Goal: Information Seeking & Learning: Learn about a topic

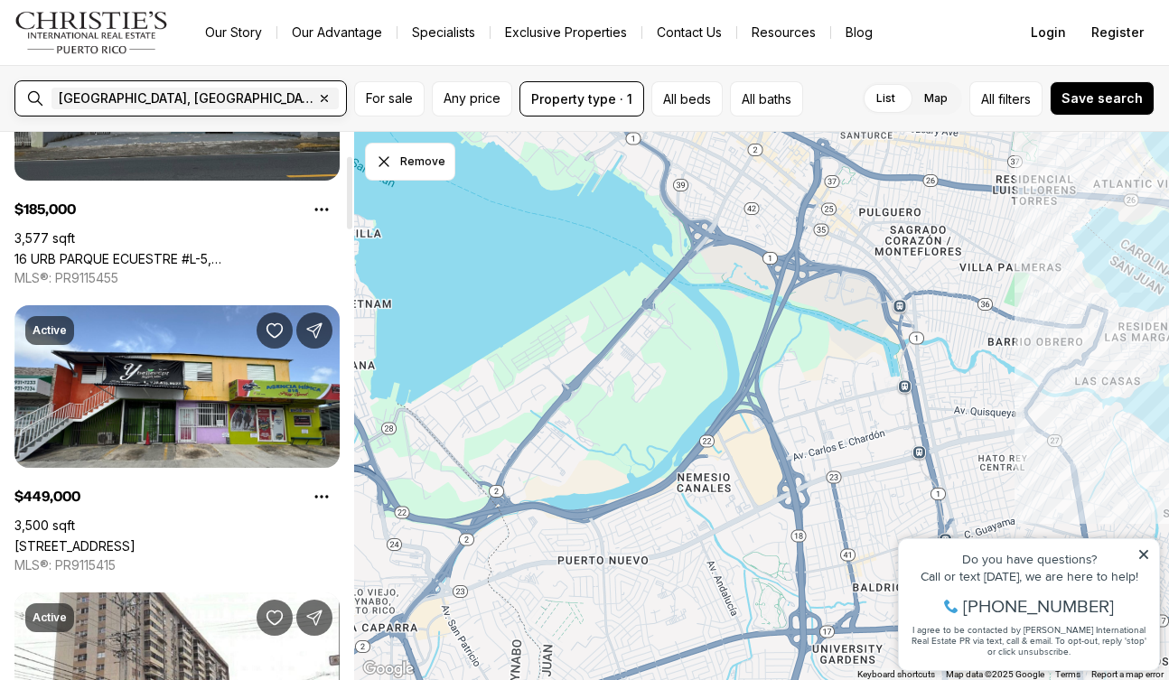
scroll to position [176, 0]
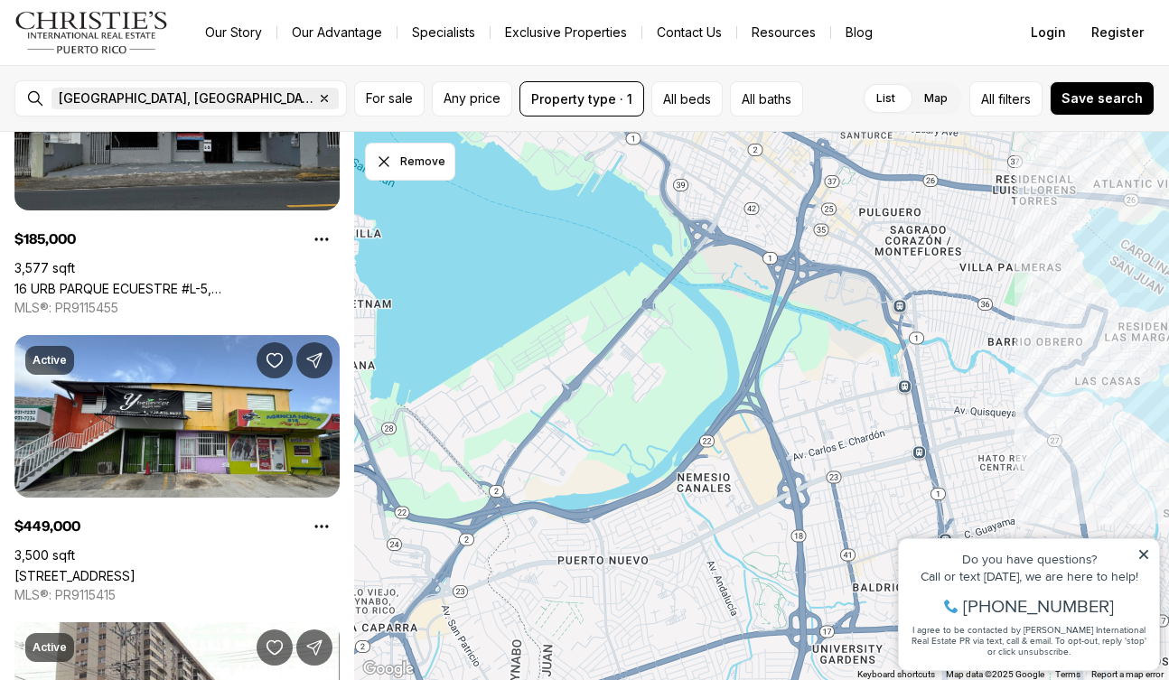
click at [317, 97] on icon "button" at bounding box center [324, 98] width 14 height 14
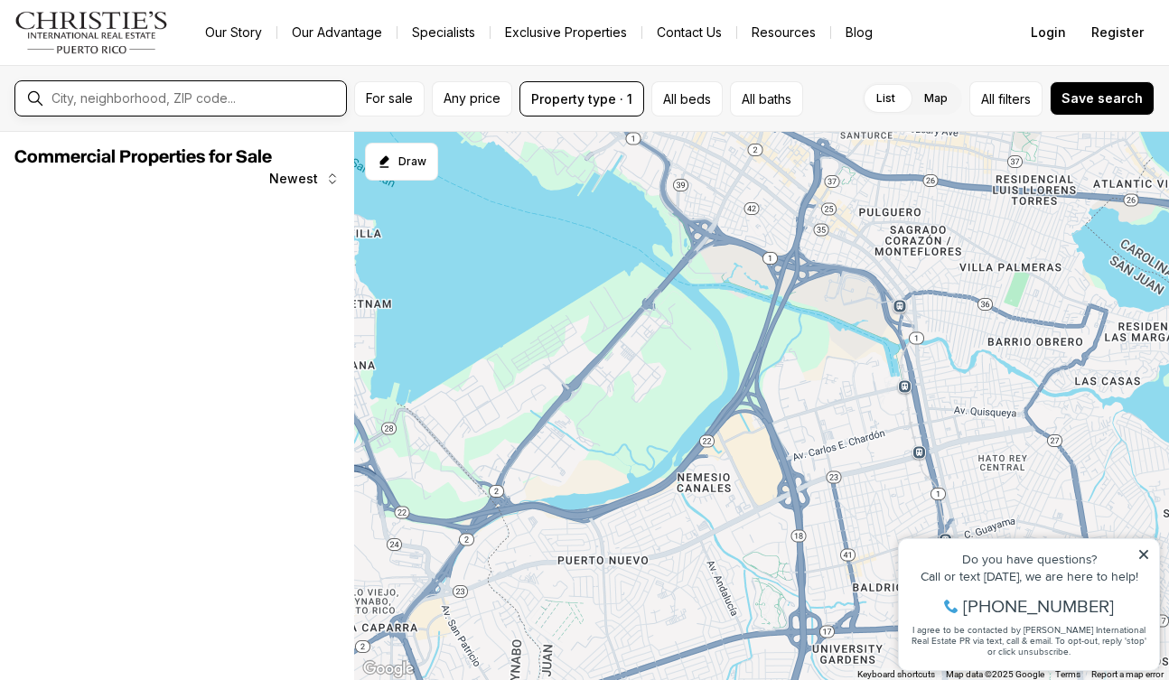
click at [53, 97] on input "text" at bounding box center [194, 98] width 287 height 16
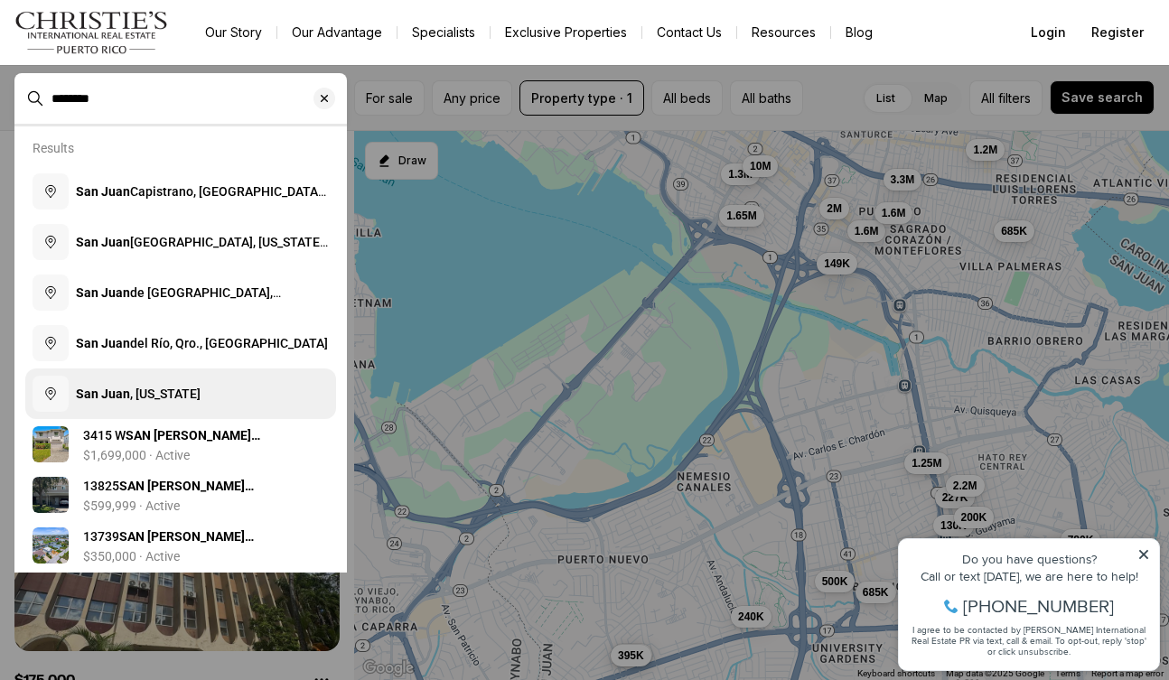
type input "********"
click at [157, 391] on span "San Juan , Puerto Rico" at bounding box center [138, 394] width 125 height 14
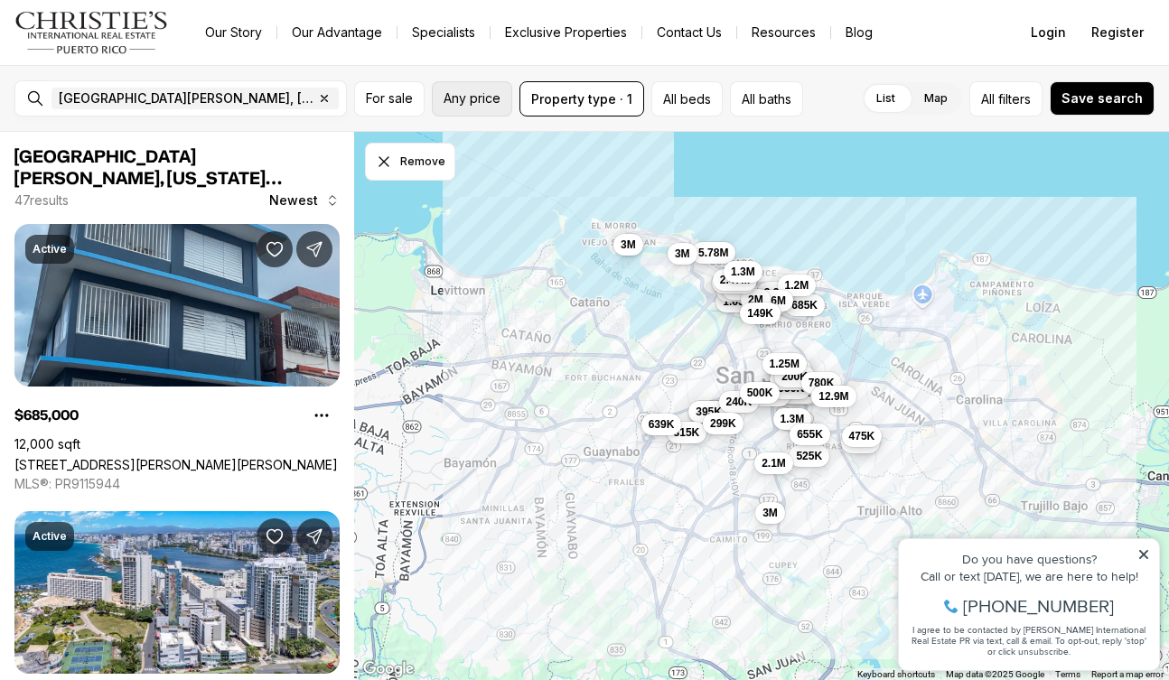
click at [466, 98] on span "Any price" at bounding box center [472, 98] width 57 height 14
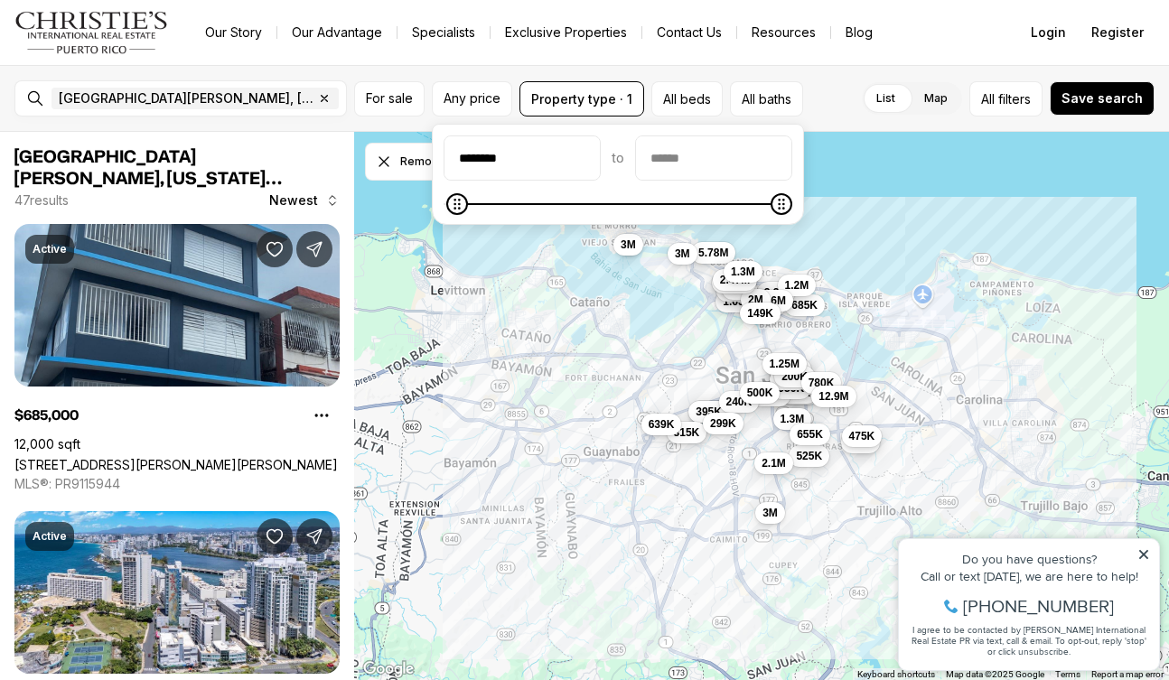
type input "********"
click at [671, 161] on input "priceMax" at bounding box center [713, 157] width 155 height 43
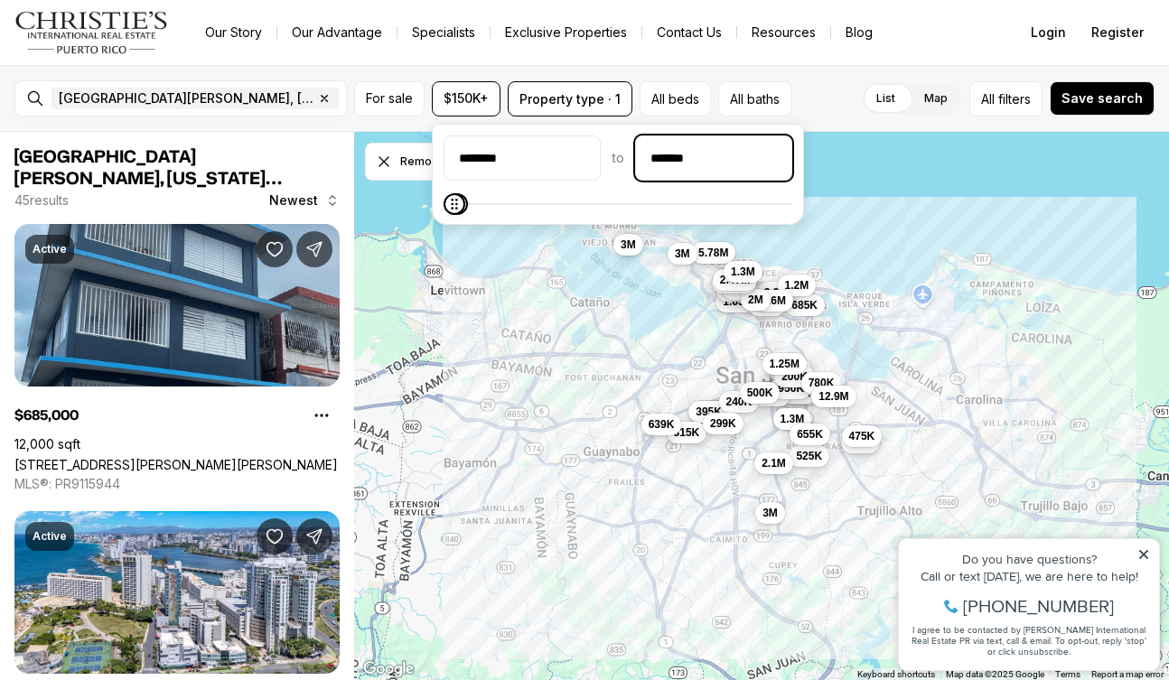
type input "********"
click at [812, 113] on div "For sale $150K+ Property type · 1 All beds All baths List Map List Map All filt…" at bounding box center [754, 98] width 800 height 35
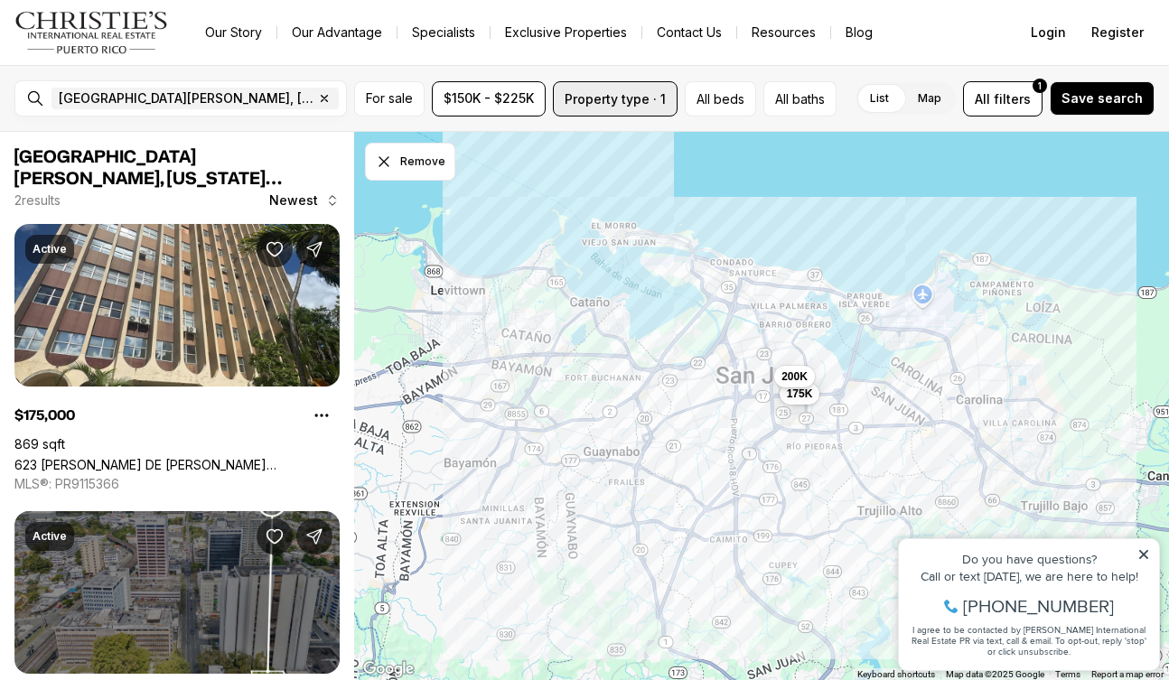
click at [628, 97] on button "Property type · 1" at bounding box center [615, 98] width 125 height 35
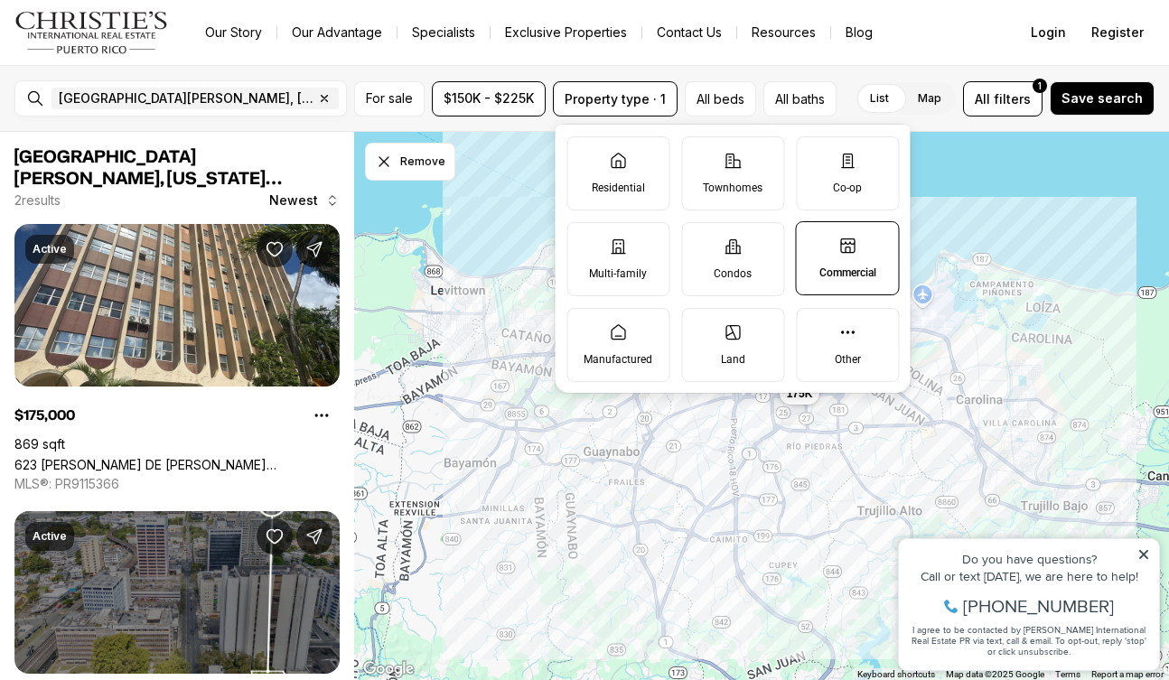
click at [837, 248] on label "Commercial" at bounding box center [848, 258] width 104 height 74
click at [815, 240] on button "Commercial" at bounding box center [806, 231] width 18 height 18
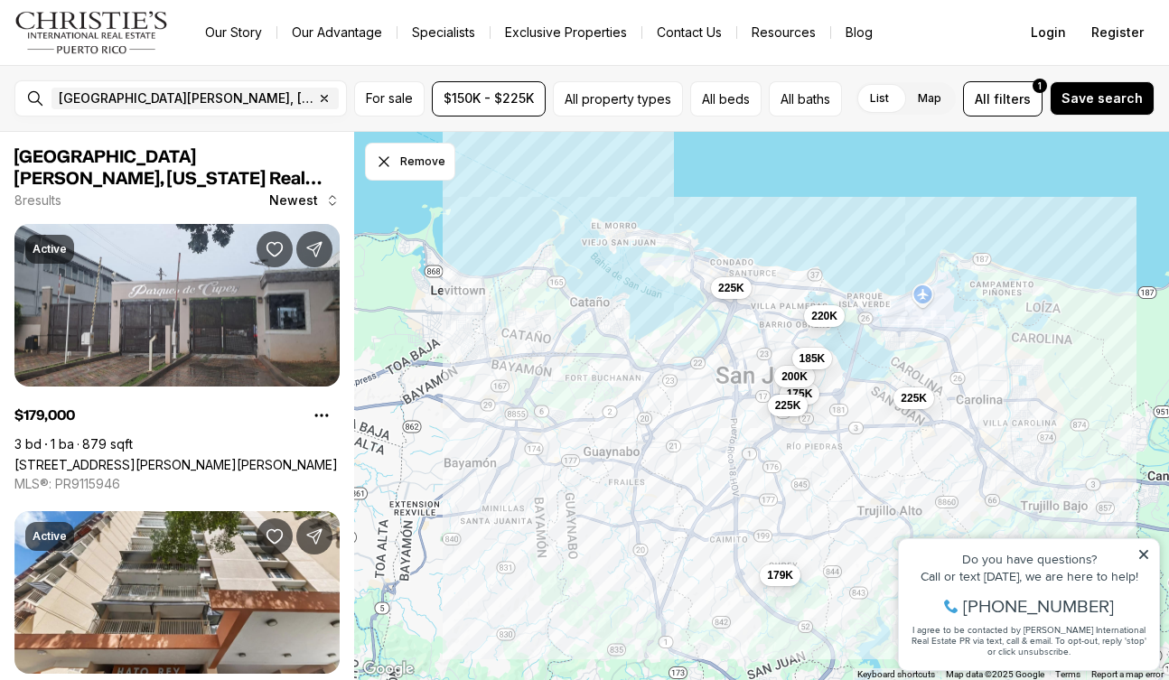
click at [862, 75] on div "San Juan, Puerto Rico Remove San Juan, Puerto Rico For sale $150K - $225K All p…" at bounding box center [584, 98] width 1169 height 67
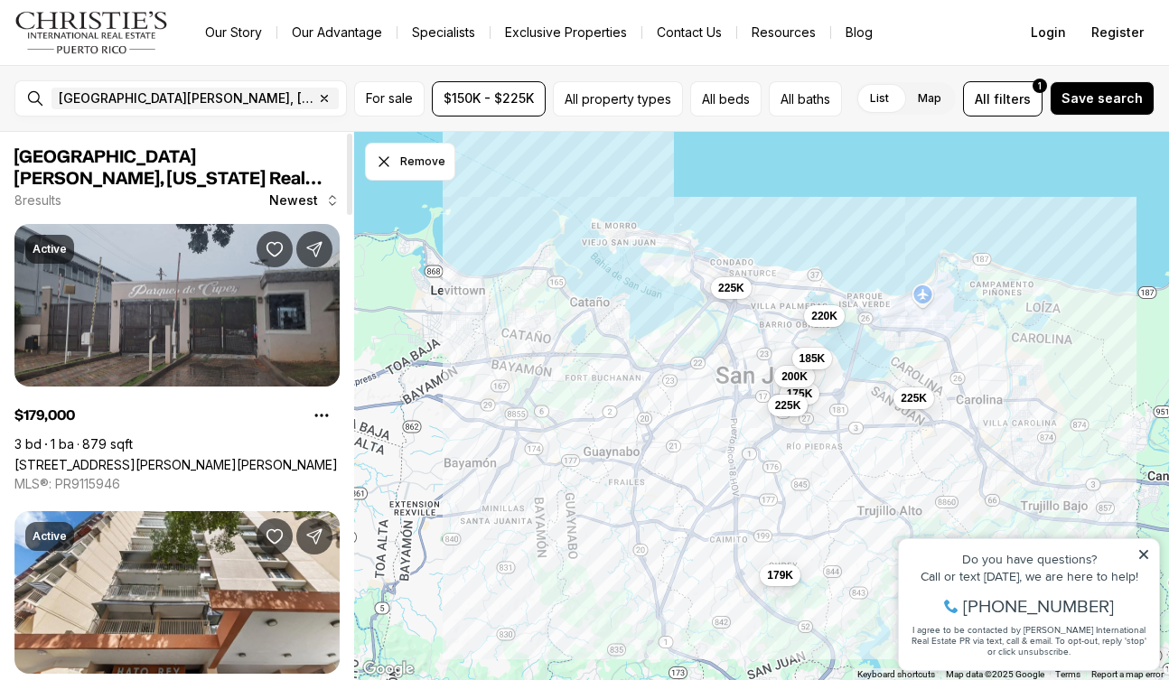
click at [217, 457] on link "[STREET_ADDRESS][PERSON_NAME][PERSON_NAME]" at bounding box center [175, 464] width 323 height 15
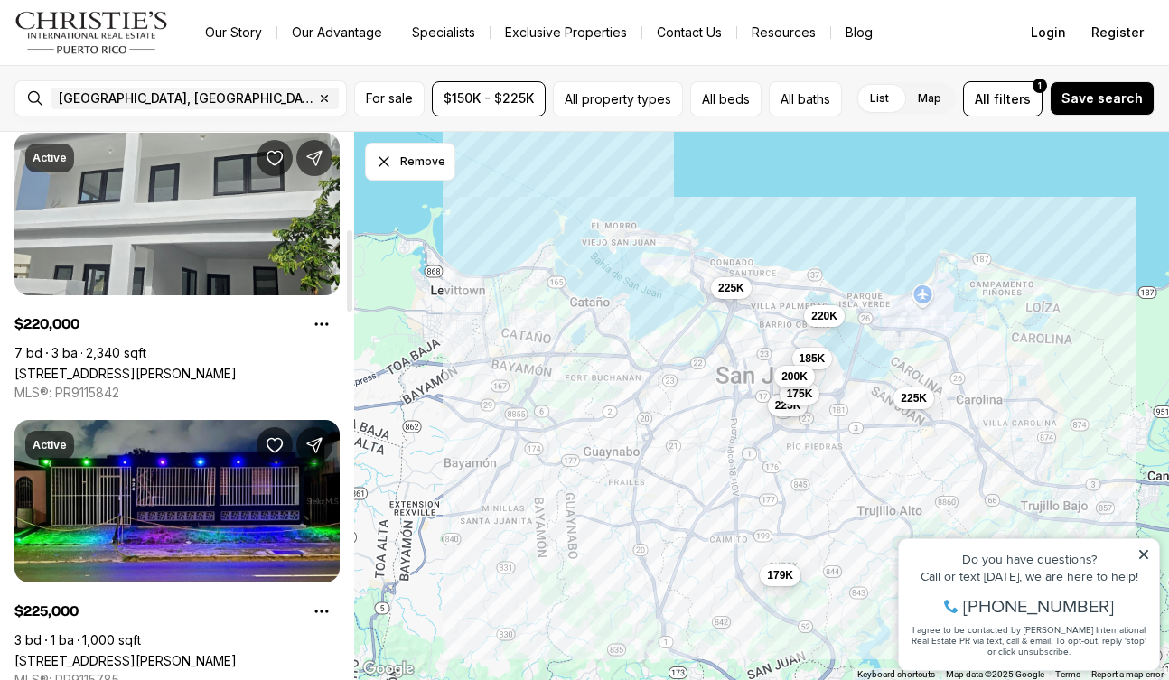
scroll to position [669, 0]
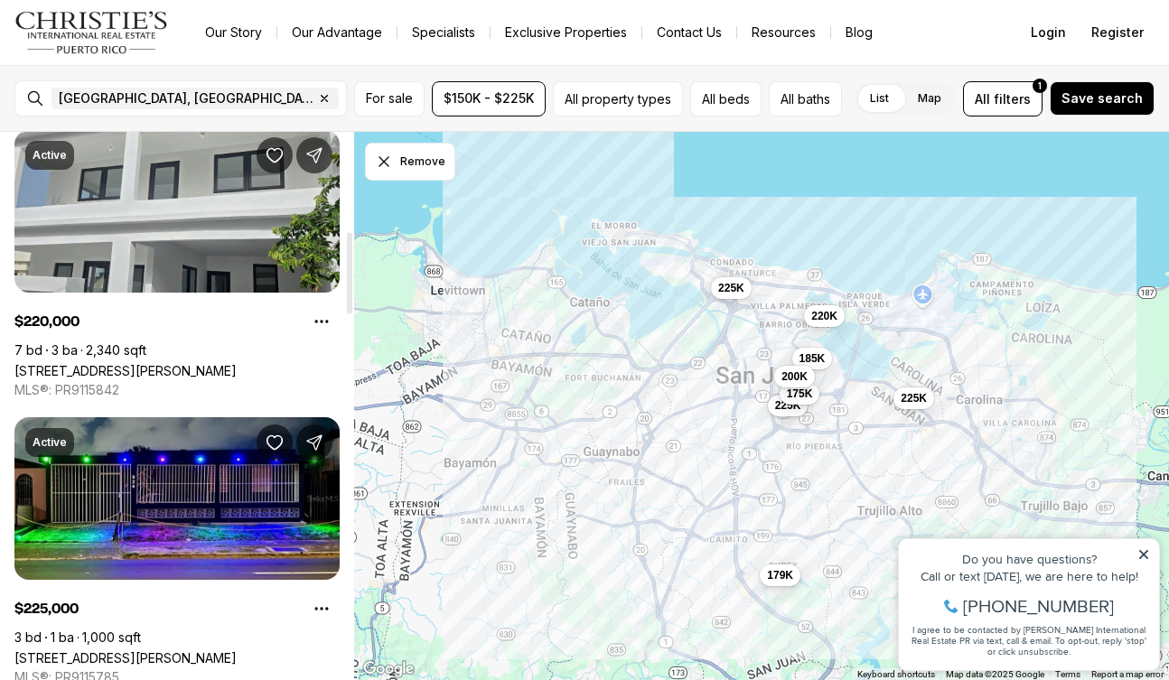
click at [85, 366] on link "[STREET_ADDRESS][PERSON_NAME]" at bounding box center [125, 370] width 222 height 15
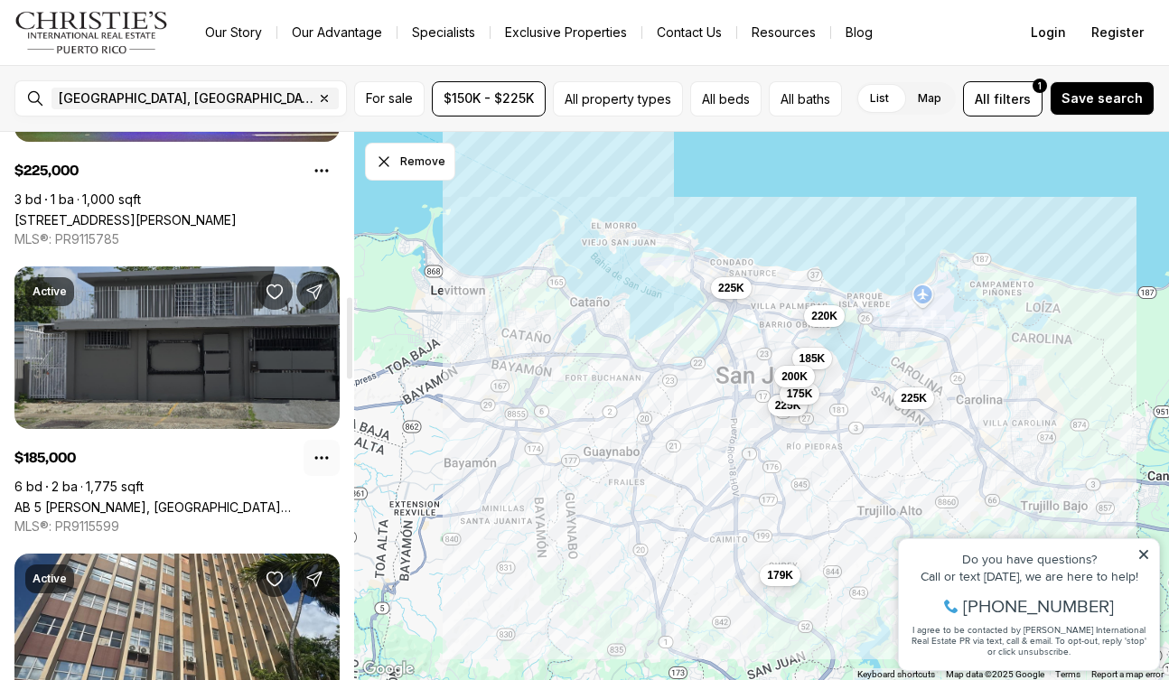
scroll to position [1108, 0]
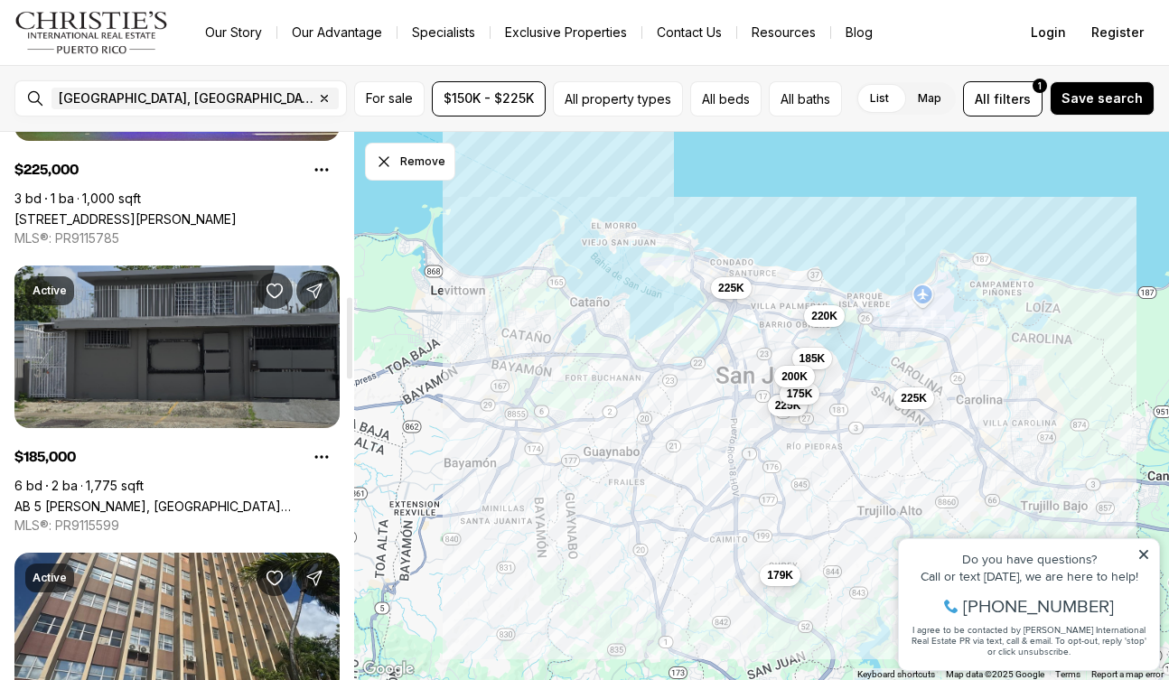
click at [168, 499] on link "AB 5 [PERSON_NAME], [GEOGRAPHIC_DATA][PERSON_NAME], 00922" at bounding box center [176, 506] width 325 height 15
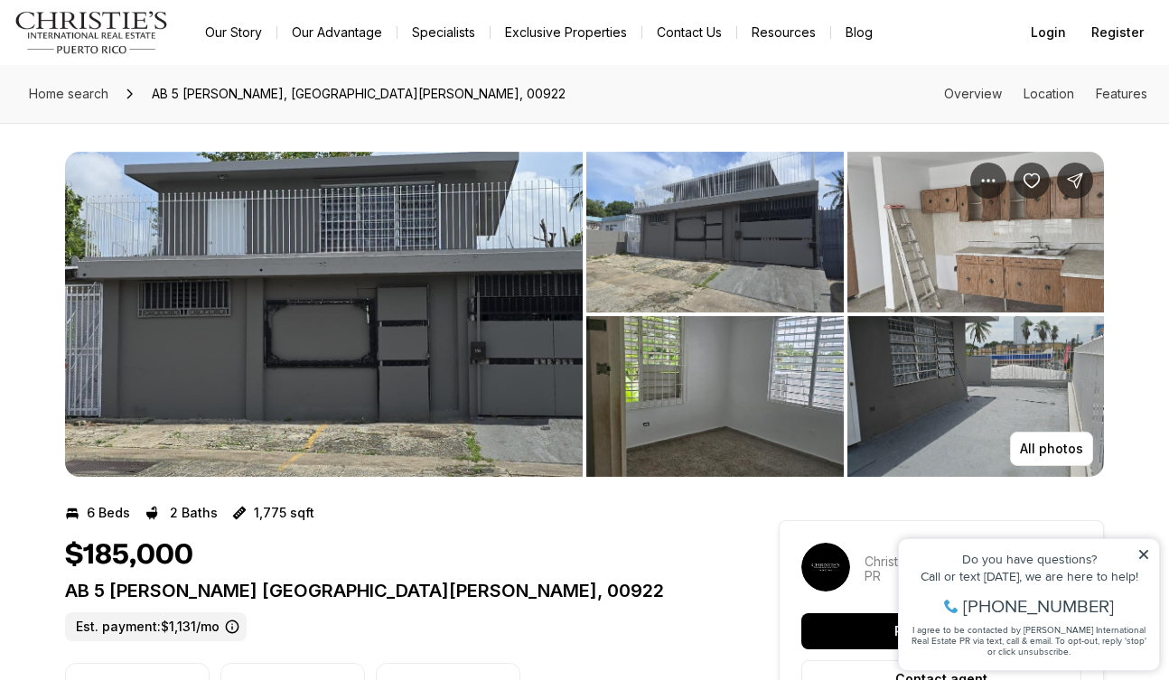
click at [1140, 553] on icon at bounding box center [1143, 554] width 13 height 13
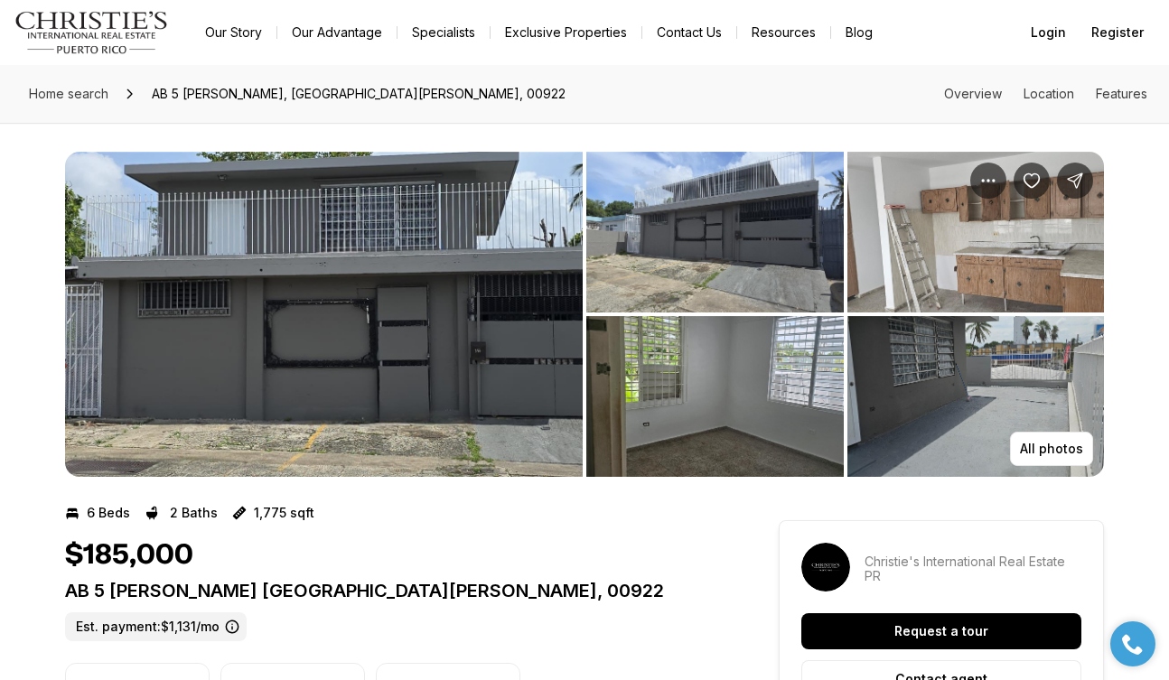
click at [437, 307] on img "View image gallery" at bounding box center [324, 314] width 518 height 325
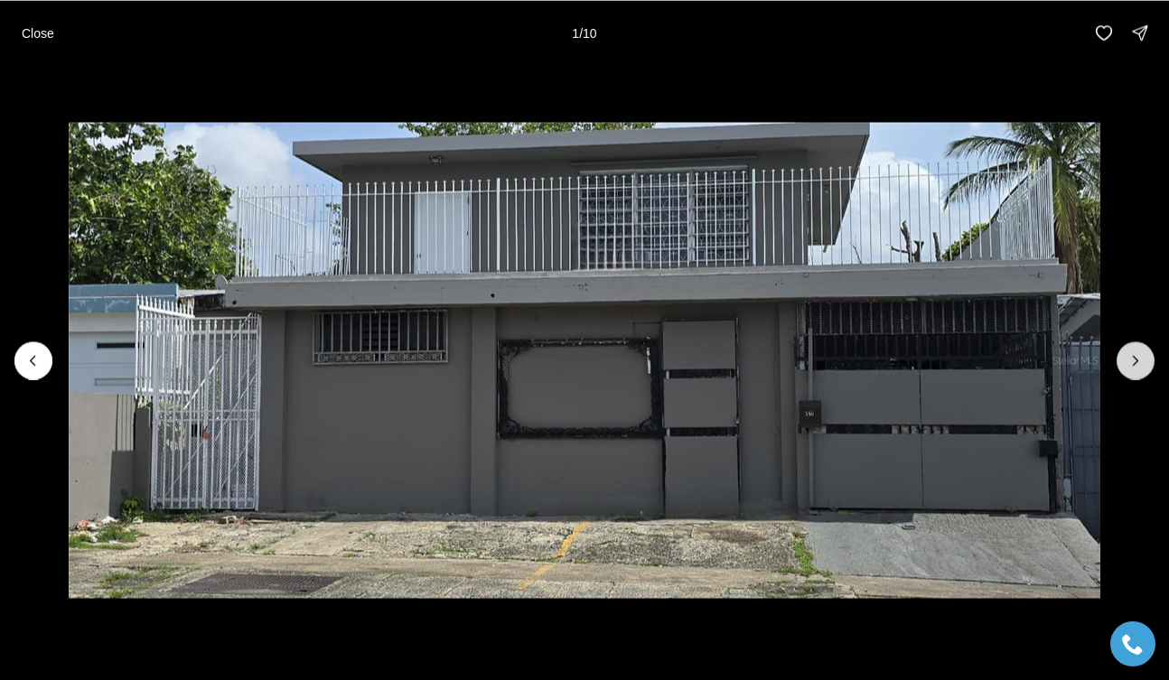
click at [1141, 353] on icon "Next slide" at bounding box center [1136, 360] width 18 height 18
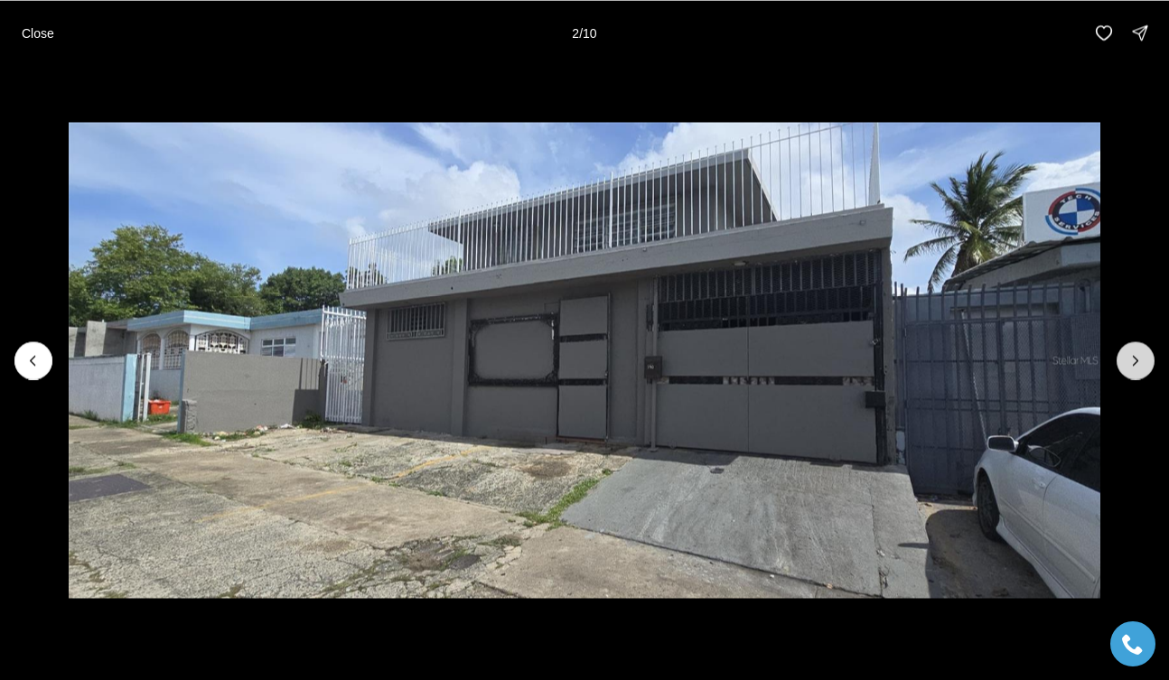
click at [1137, 355] on icon "Next slide" at bounding box center [1136, 360] width 18 height 18
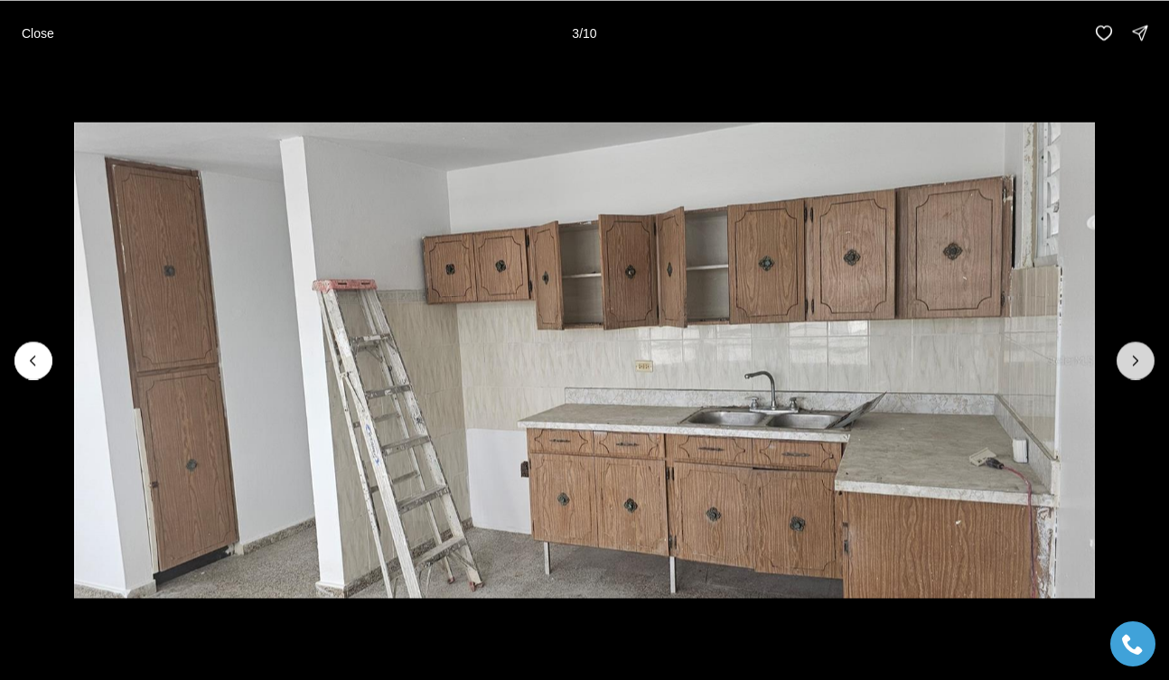
click at [1137, 356] on icon "Next slide" at bounding box center [1136, 360] width 18 height 18
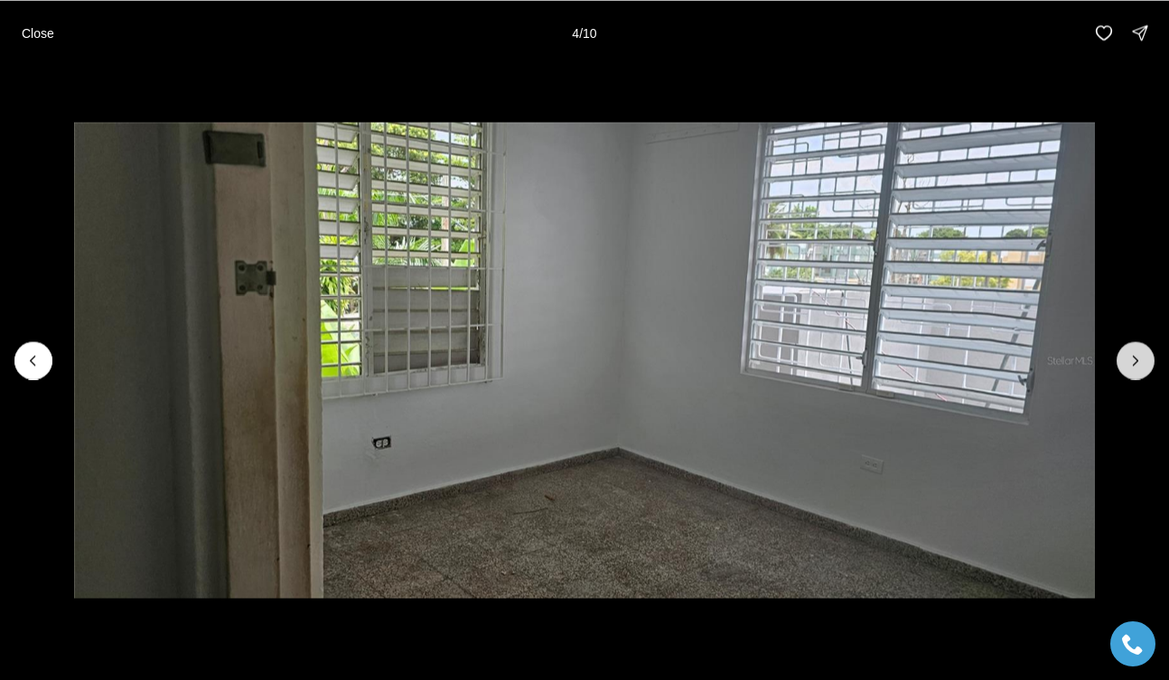
click at [1137, 356] on icon "Next slide" at bounding box center [1136, 360] width 18 height 18
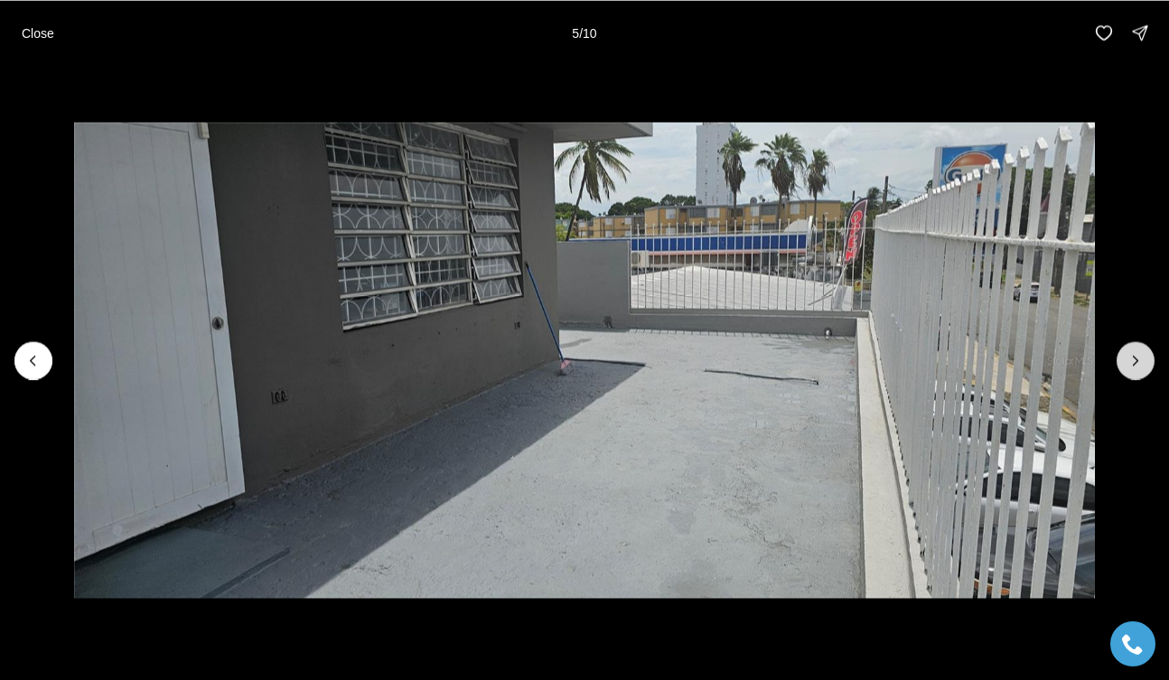
click at [1137, 356] on icon "Next slide" at bounding box center [1136, 360] width 18 height 18
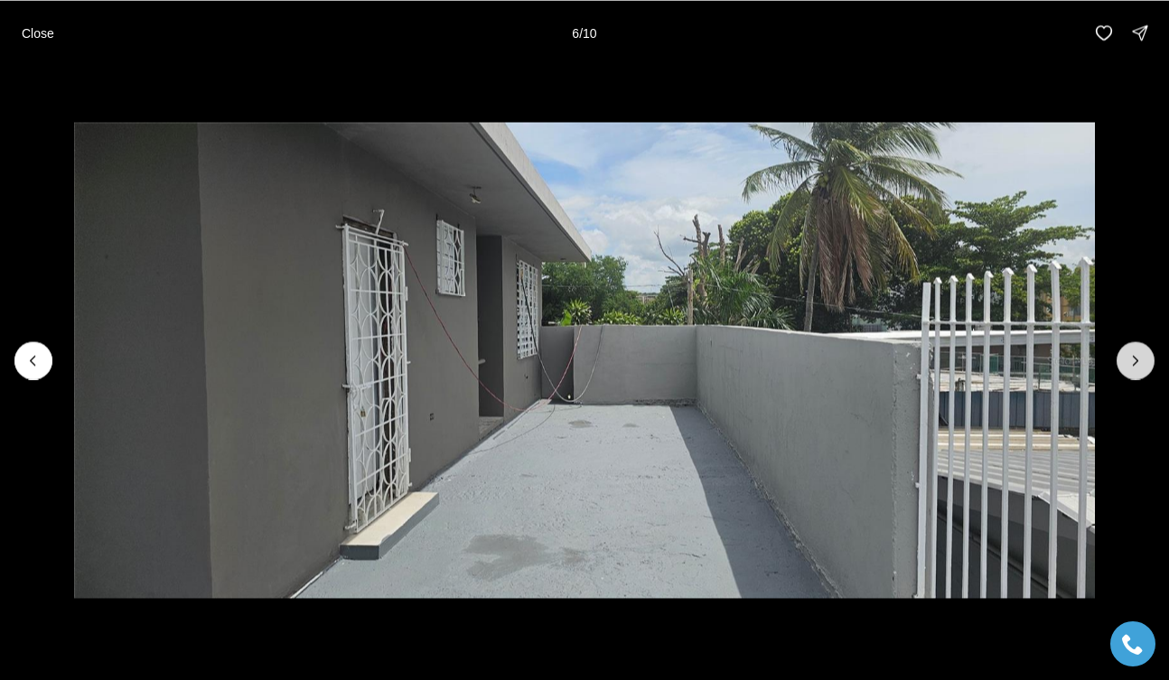
click at [1137, 356] on icon "Next slide" at bounding box center [1136, 360] width 18 height 18
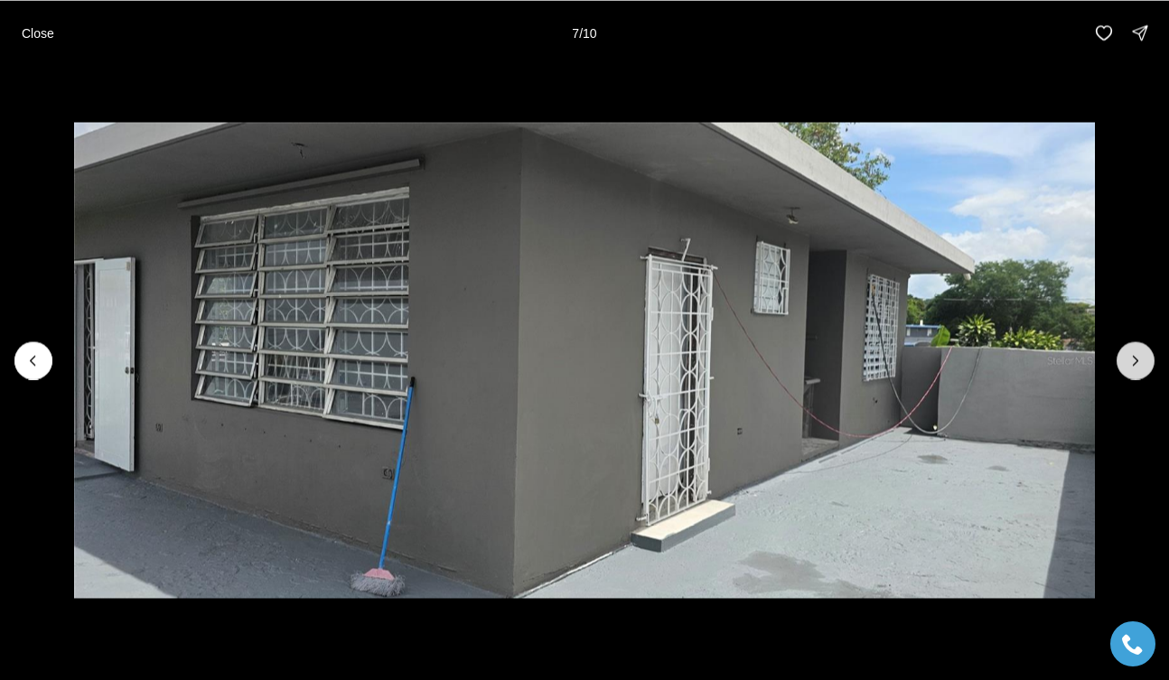
click at [1137, 356] on icon "Next slide" at bounding box center [1136, 360] width 18 height 18
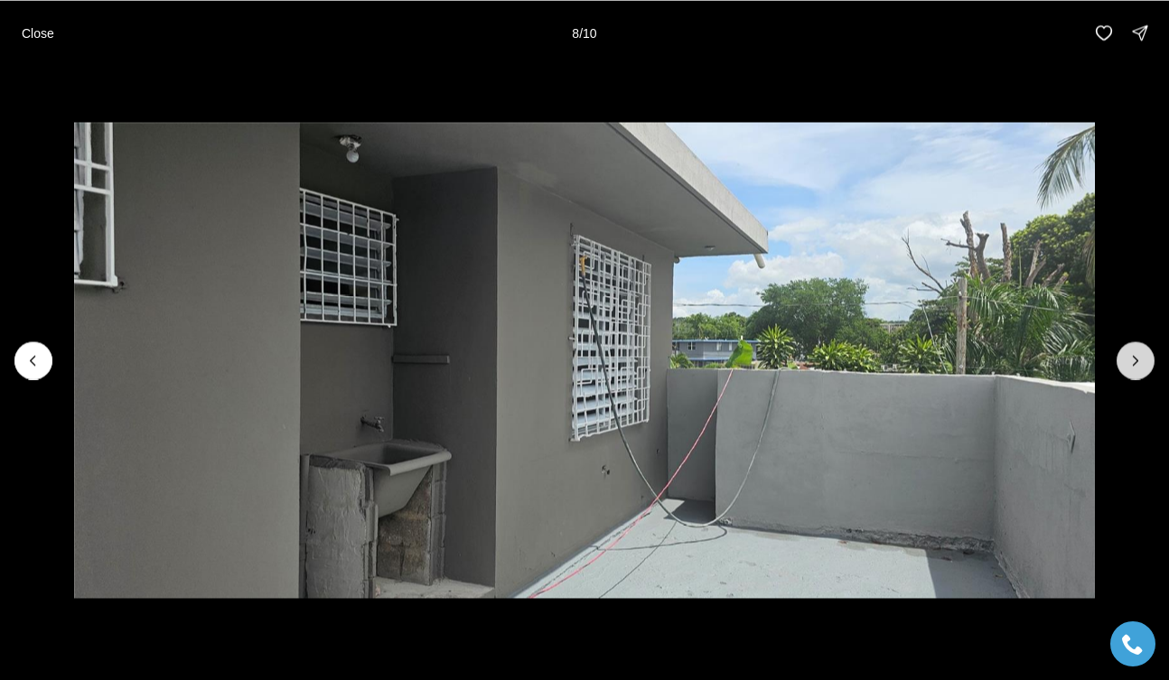
click at [1137, 356] on icon "Next slide" at bounding box center [1136, 360] width 18 height 18
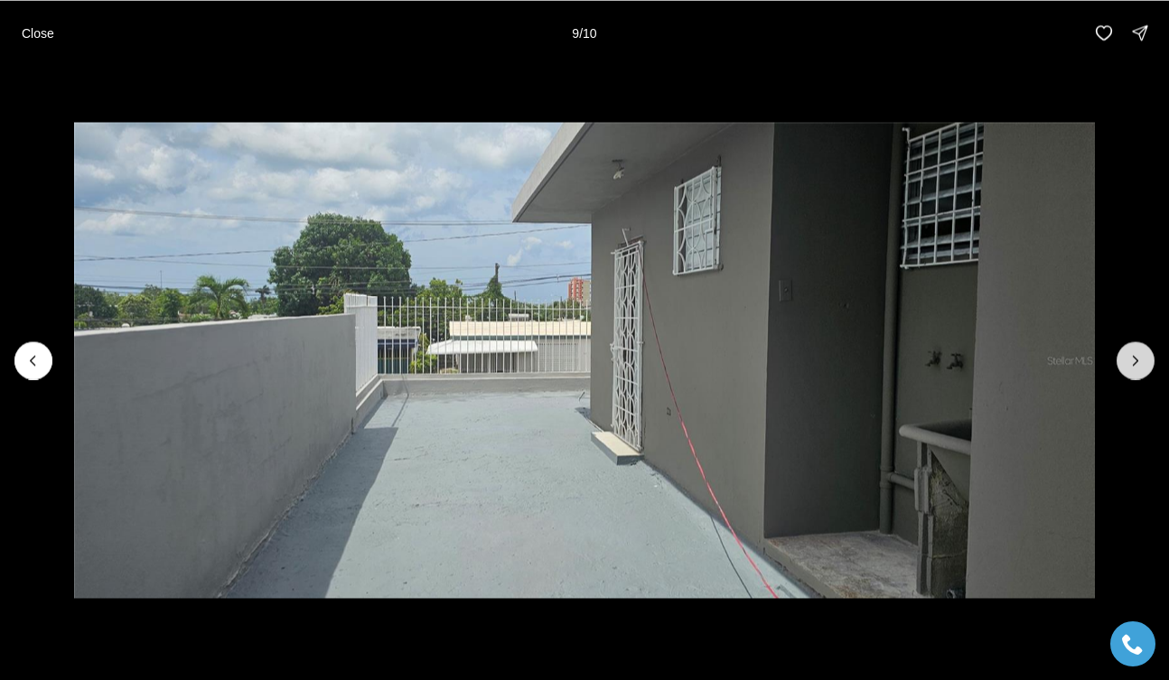
click at [1137, 356] on icon "Next slide" at bounding box center [1136, 360] width 18 height 18
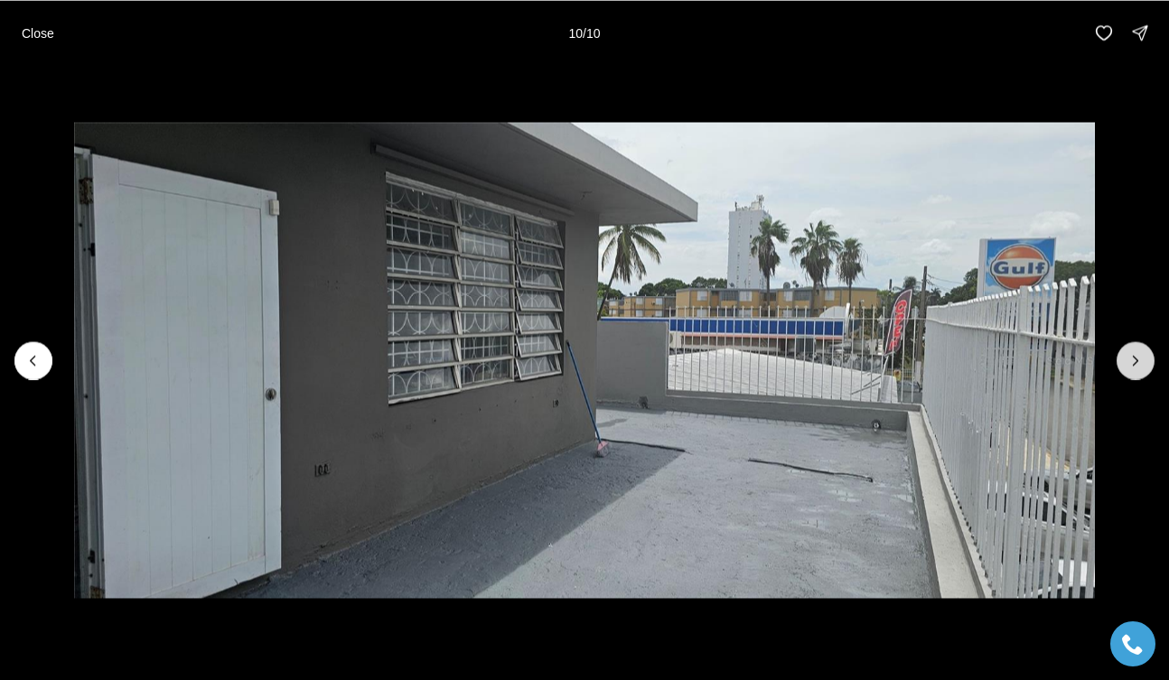
click at [1137, 356] on div at bounding box center [1136, 361] width 38 height 38
click at [37, 31] on p "Close" at bounding box center [38, 32] width 33 height 14
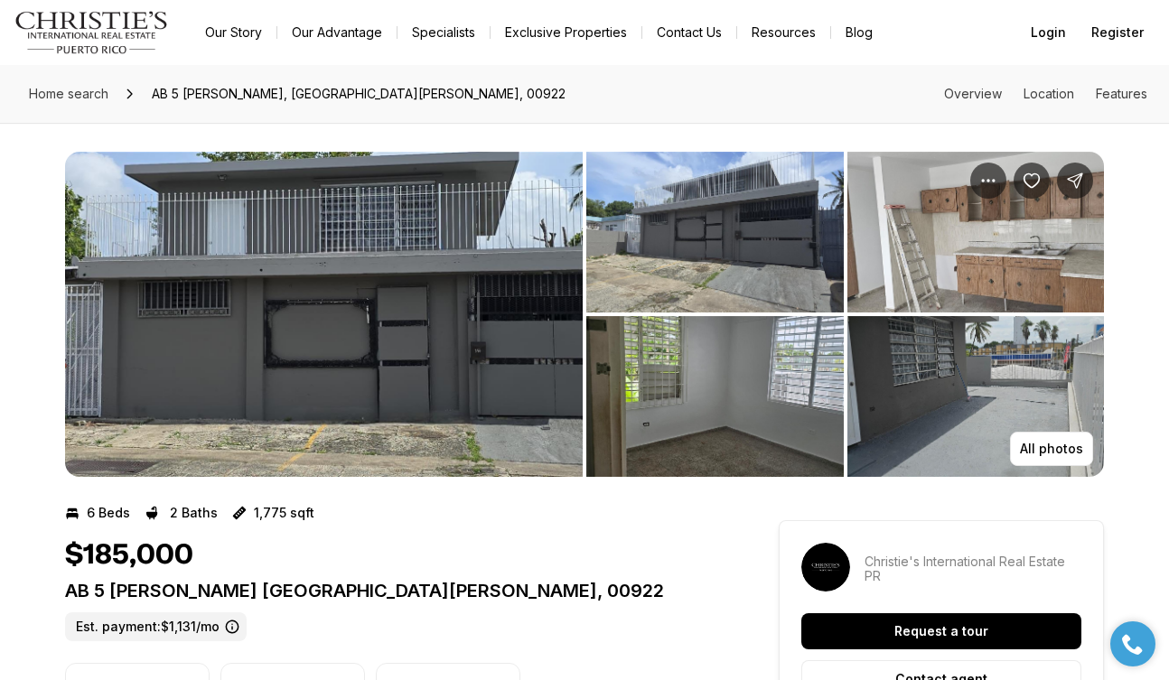
scroll to position [1, 0]
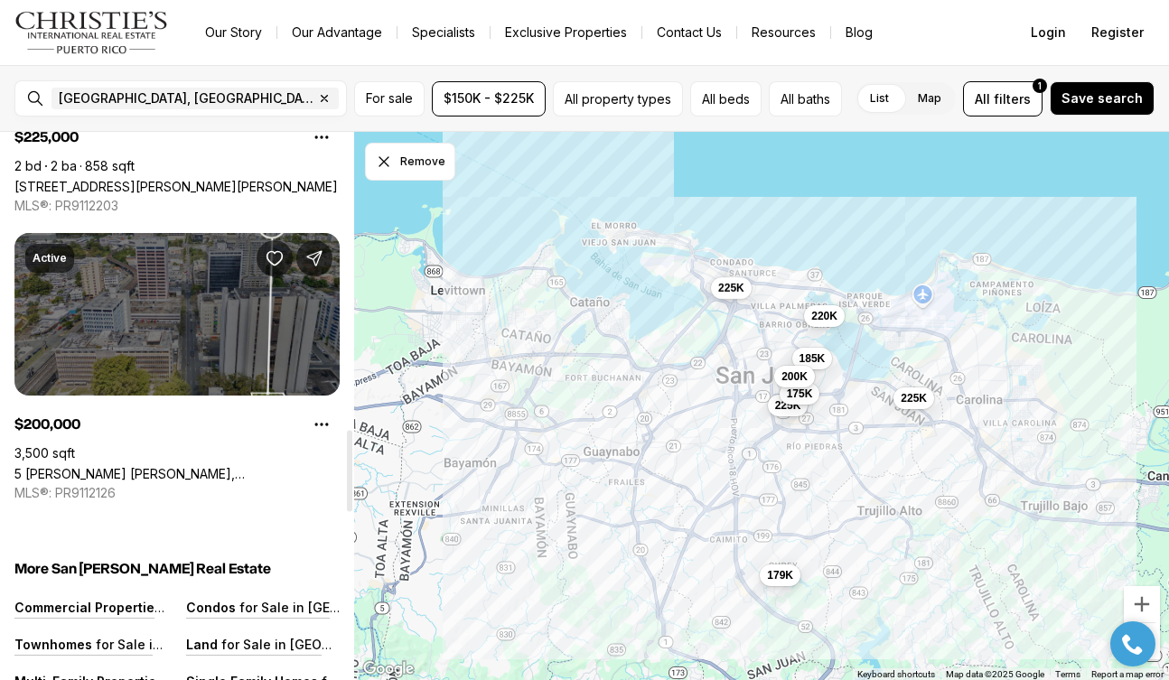
scroll to position [2010, 0]
